Goal: Complete application form

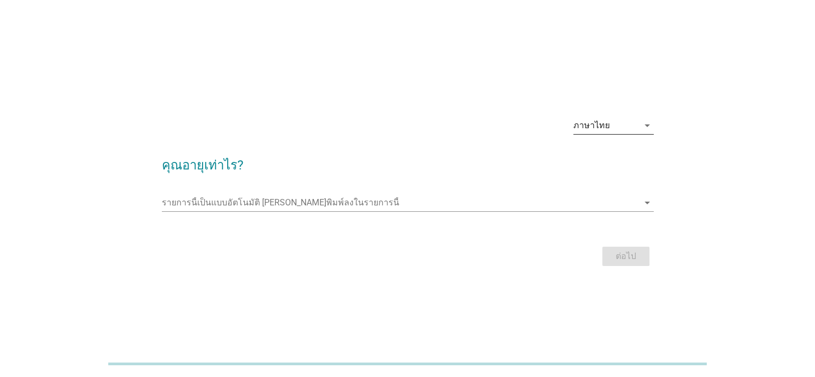
click at [644, 126] on icon "arrow_drop_down" at bounding box center [647, 125] width 13 height 13
click at [630, 161] on div "ภาษาไทย" at bounding box center [612, 159] width 63 height 13
click at [643, 201] on icon "arrow_drop_down" at bounding box center [647, 202] width 13 height 13
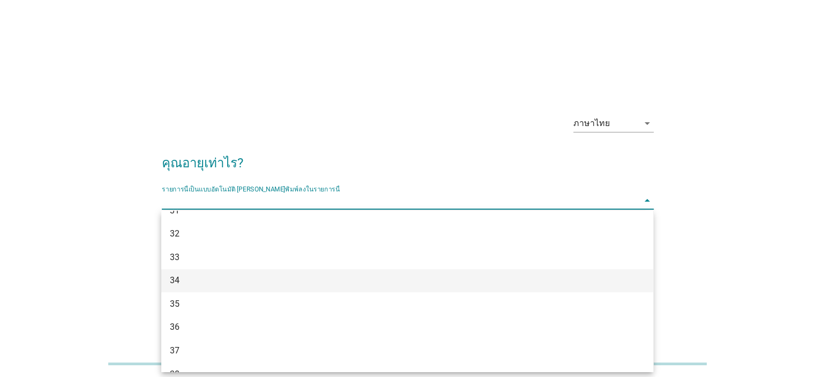
scroll to position [375, 0]
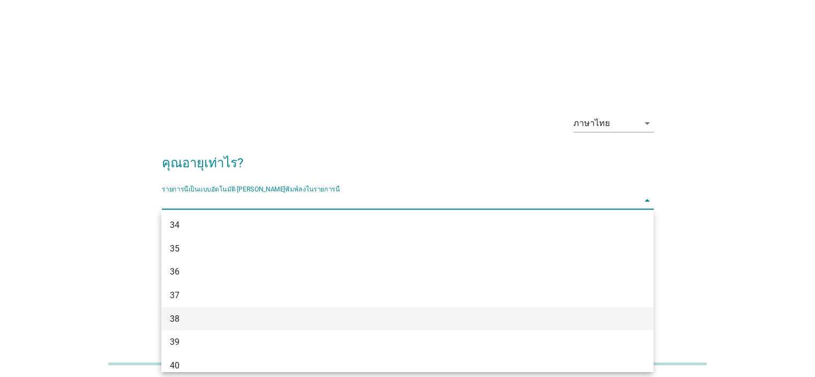
click at [201, 319] on div "38" at bounding box center [387, 318] width 435 height 13
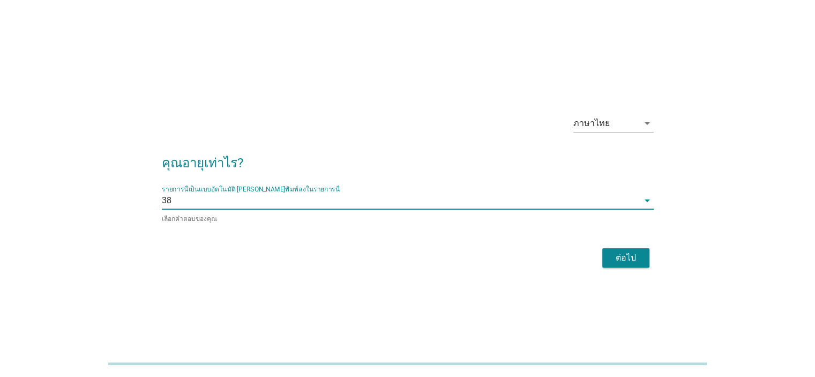
click at [623, 254] on div "ต่อไป" at bounding box center [626, 257] width 30 height 13
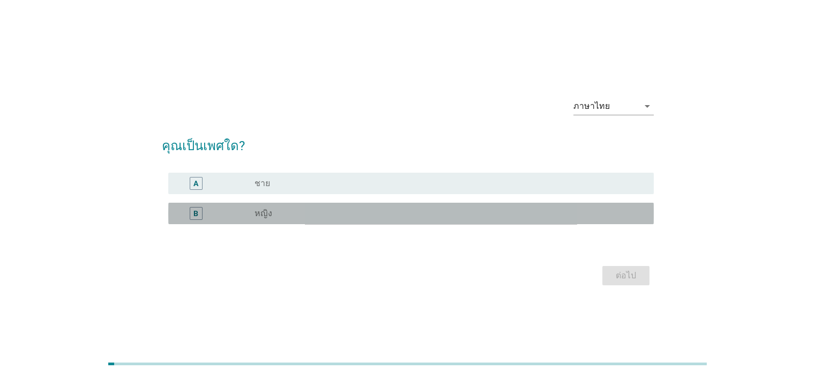
click at [399, 211] on div "radio_button_unchecked หญิง" at bounding box center [444, 213] width 381 height 11
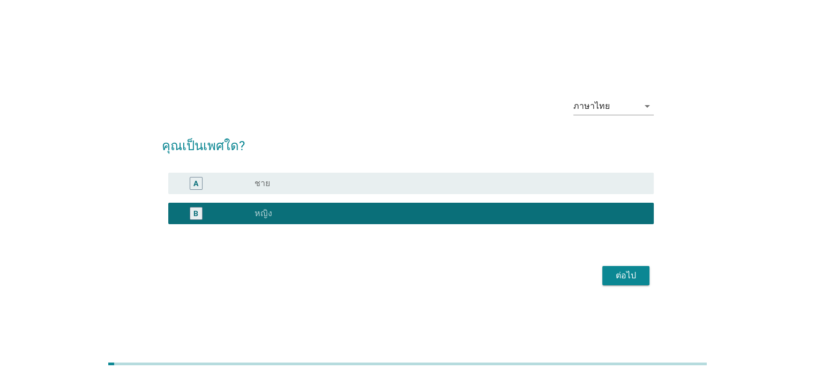
click at [611, 276] on div "ต่อไป" at bounding box center [626, 275] width 30 height 13
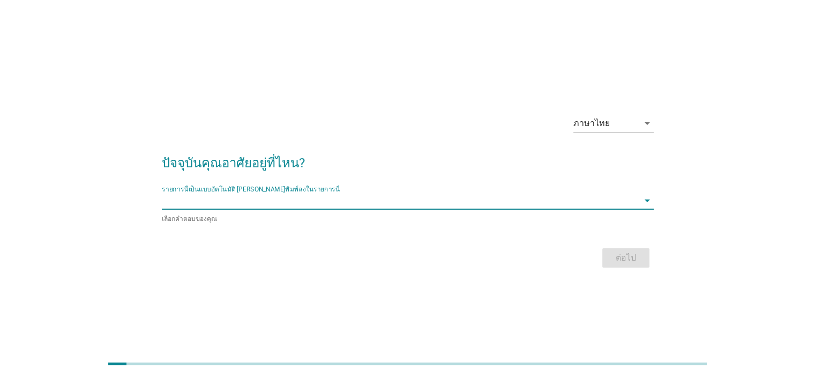
click at [489, 203] on input "รายการนี้เป็นแบบอัตโนมัติ คุณสามารถพิมพ์ลงในรายการนี้" at bounding box center [400, 200] width 477 height 17
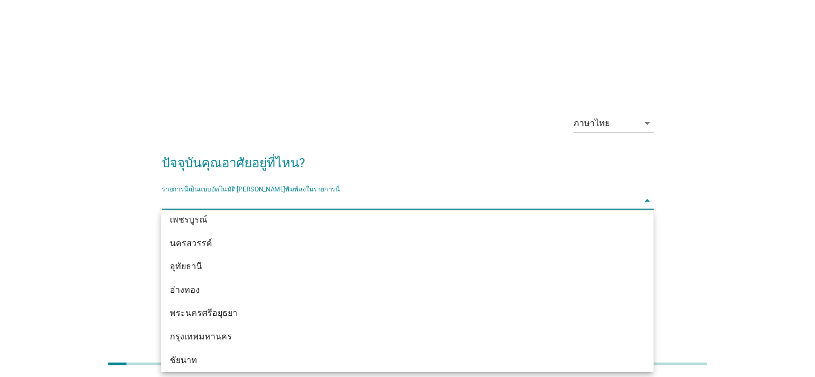
scroll to position [804, 0]
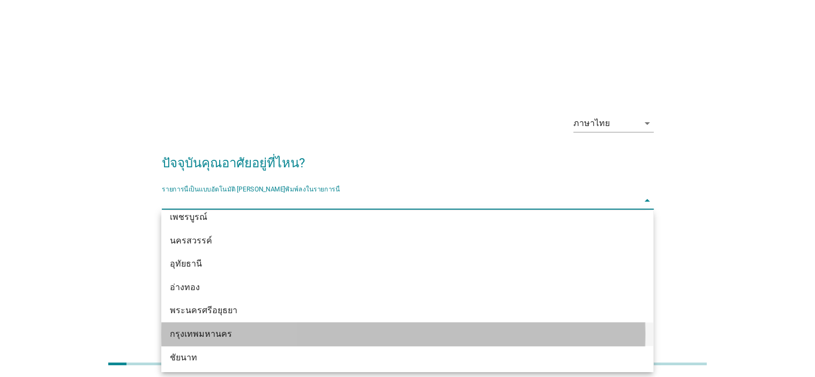
click at [231, 334] on div "กรุงเทพมหานคร" at bounding box center [387, 333] width 435 height 13
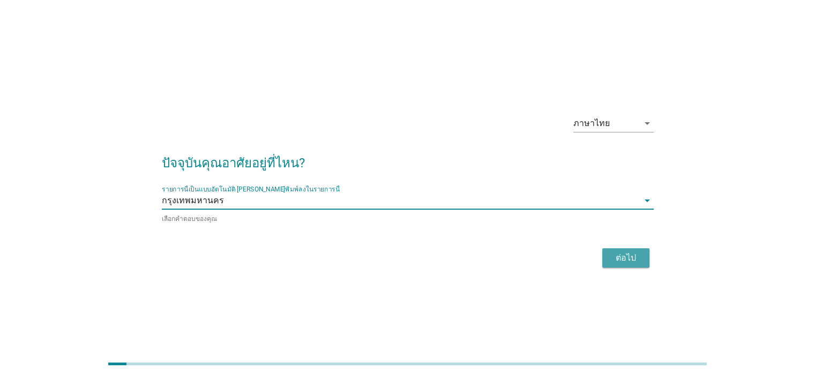
click at [613, 255] on div "ต่อไป" at bounding box center [626, 257] width 30 height 13
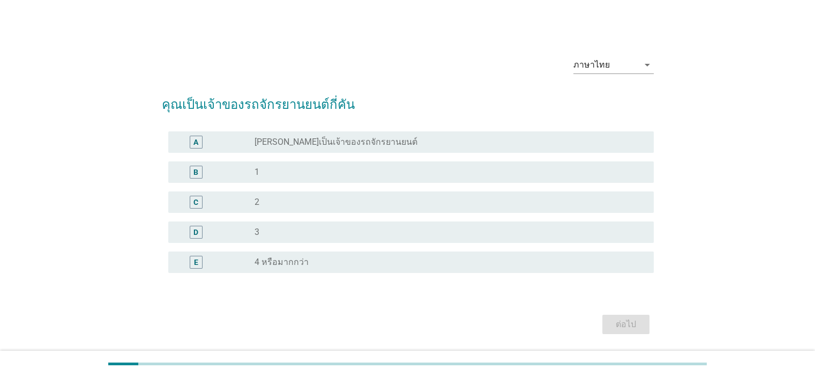
click at [300, 141] on label "[PERSON_NAME]เป็นเจ้าของรถจักรยานยนต์" at bounding box center [335, 142] width 163 height 11
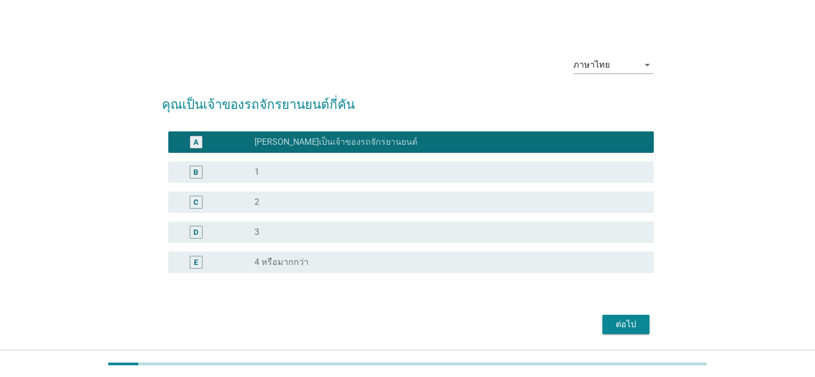
click at [633, 325] on div "ต่อไป" at bounding box center [626, 324] width 30 height 13
